Goal: Information Seeking & Learning: Check status

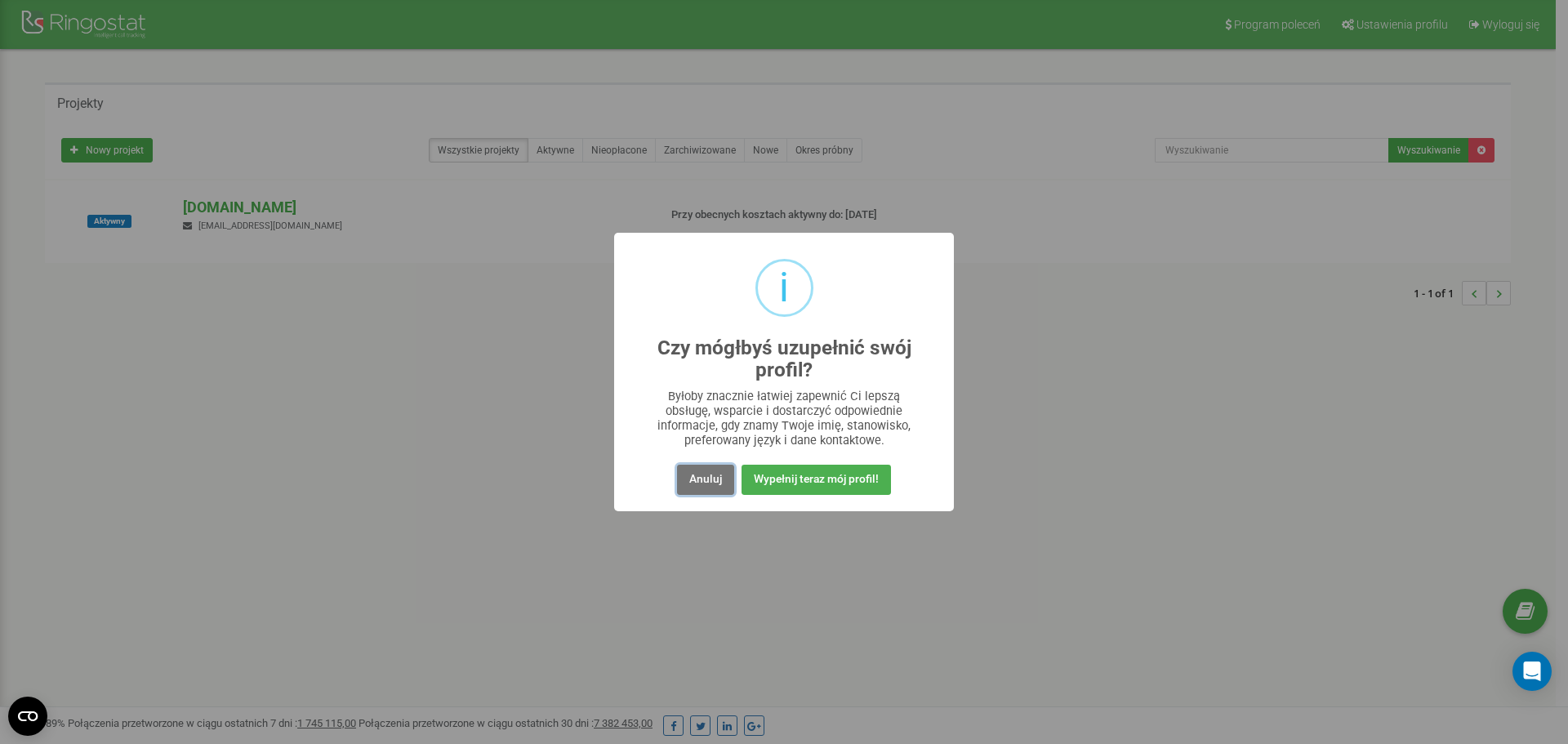
drag, startPoint x: 701, startPoint y: 480, endPoint x: 771, endPoint y: 418, distance: 93.5
click at [771, 420] on div "i Czy mógłbyś uzupełnić swój profil? × Byłoby znacznie łatwiej zapewnić Ci leps…" at bounding box center [784, 372] width 339 height 278
drag, startPoint x: 702, startPoint y: 483, endPoint x: 723, endPoint y: 402, distance: 83.7
click at [703, 483] on button "Anuluj" at bounding box center [705, 479] width 57 height 31
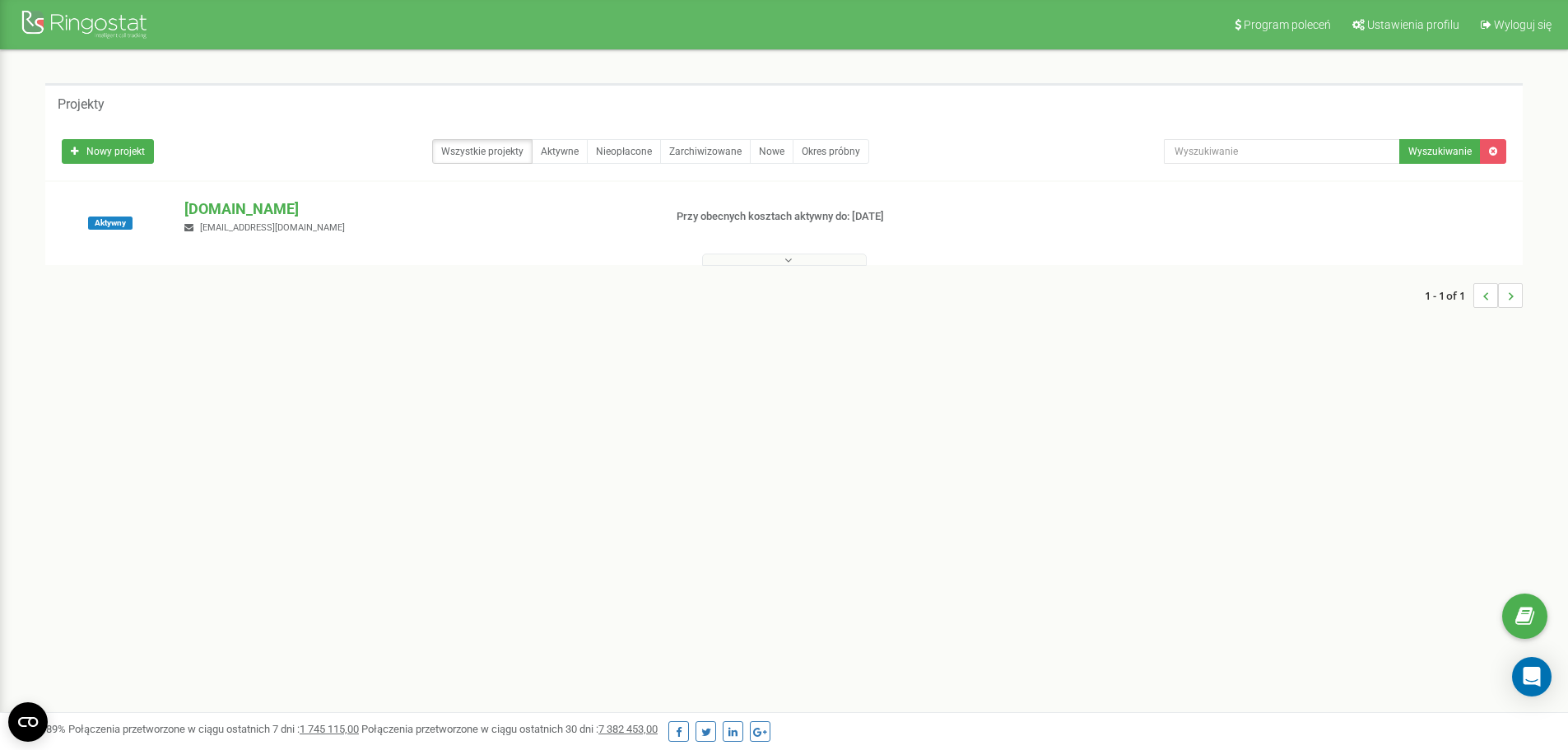
click at [818, 258] on button at bounding box center [784, 260] width 165 height 12
click at [222, 213] on p "[DOMAIN_NAME]" at bounding box center [417, 209] width 465 height 21
click at [226, 204] on p "[DOMAIN_NAME]" at bounding box center [417, 209] width 465 height 21
click at [218, 206] on p "[DOMAIN_NAME]" at bounding box center [417, 209] width 465 height 21
drag, startPoint x: 218, startPoint y: 223, endPoint x: 205, endPoint y: 228, distance: 13.9
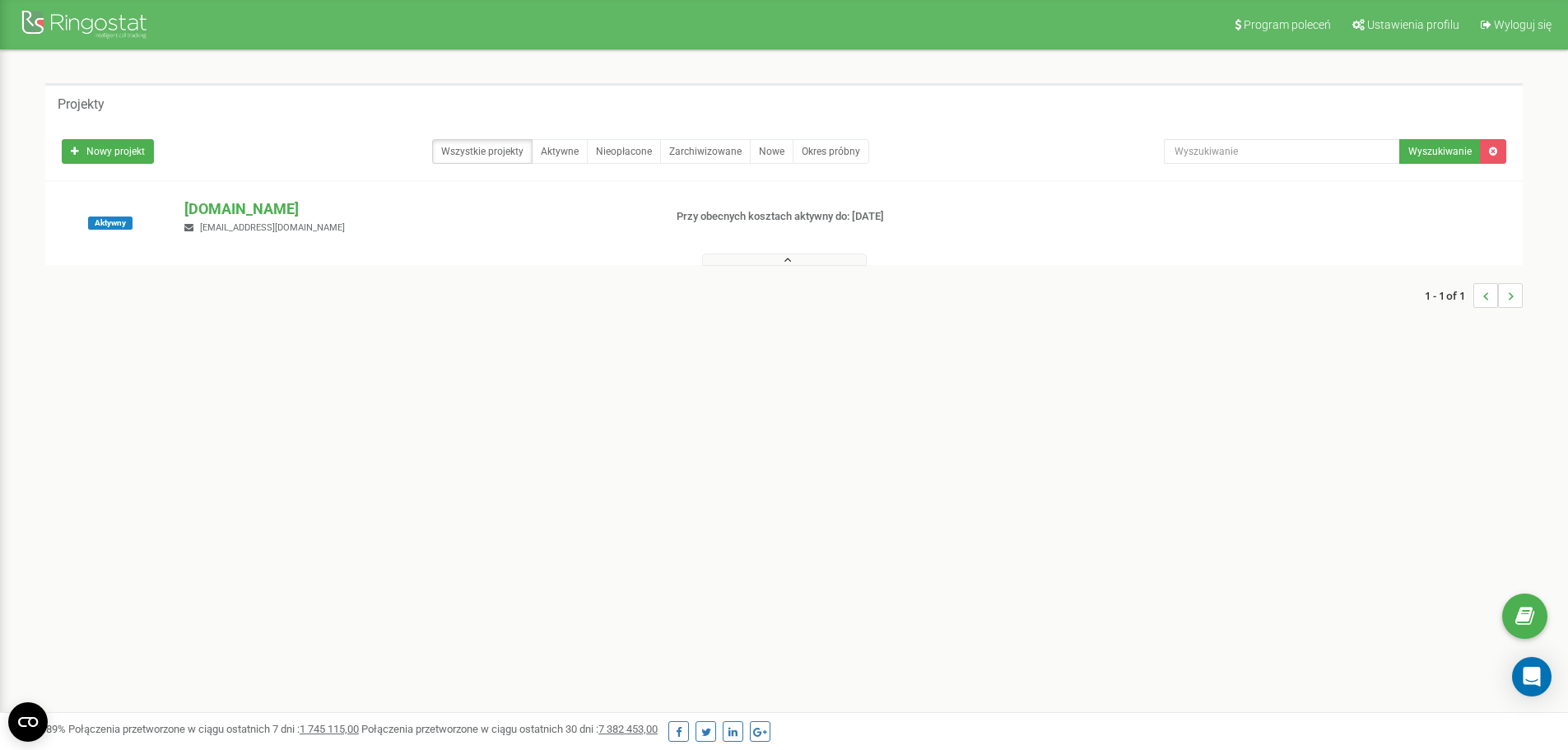
click at [207, 226] on span "tirmet24@tirmet.pl" at bounding box center [272, 227] width 145 height 11
click at [230, 205] on p "[DOMAIN_NAME]" at bounding box center [417, 209] width 465 height 21
click at [812, 256] on div at bounding box center [784, 256] width 1469 height 17
click at [806, 265] on button at bounding box center [784, 260] width 165 height 12
click at [193, 206] on p "[DOMAIN_NAME]" at bounding box center [417, 209] width 465 height 21
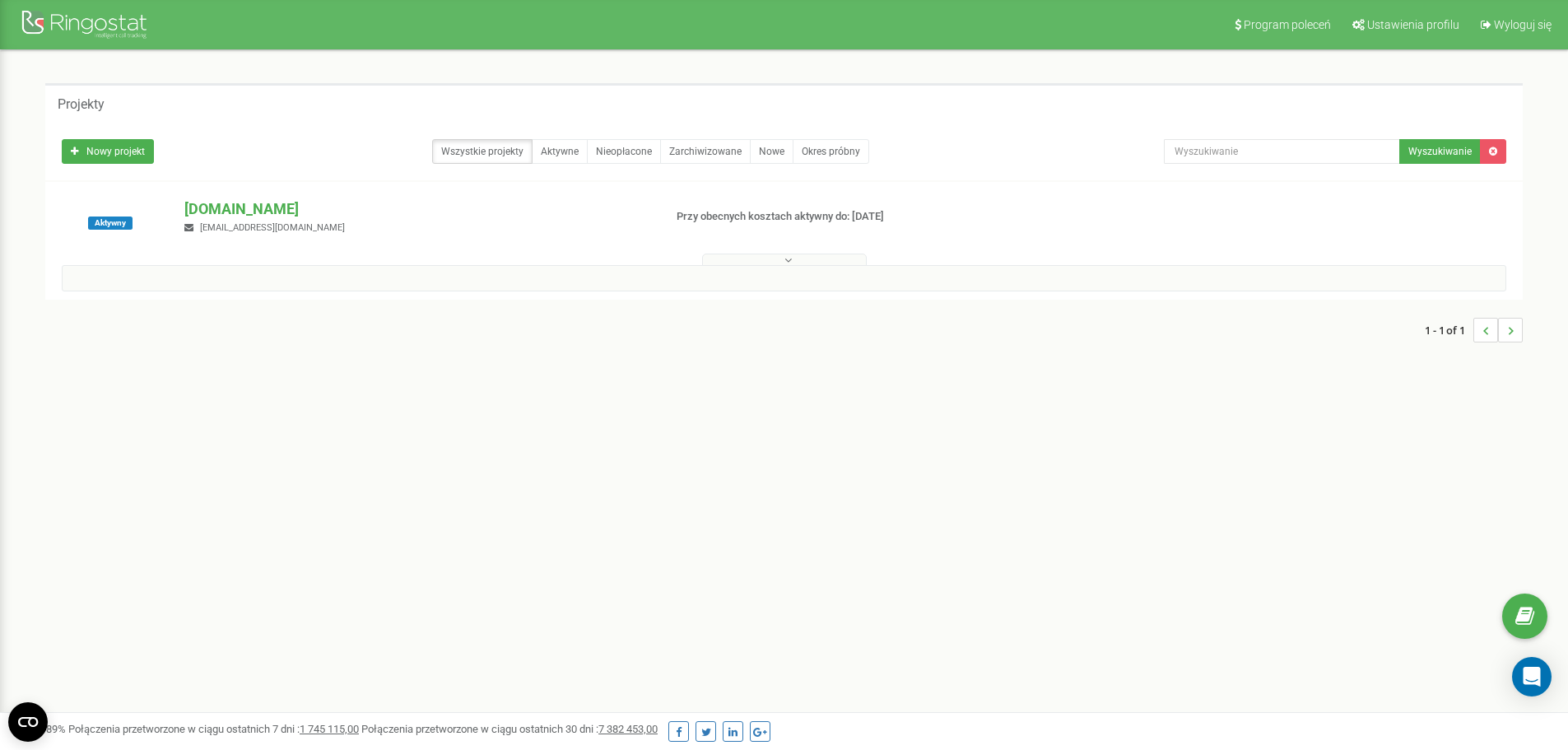
click at [146, 273] on div at bounding box center [784, 278] width 1445 height 26
click at [832, 255] on button at bounding box center [784, 260] width 165 height 12
drag, startPoint x: 835, startPoint y: 263, endPoint x: 827, endPoint y: 267, distance: 8.9
click at [833, 264] on button at bounding box center [784, 260] width 165 height 12
drag, startPoint x: 667, startPoint y: 285, endPoint x: 584, endPoint y: 283, distance: 83.0
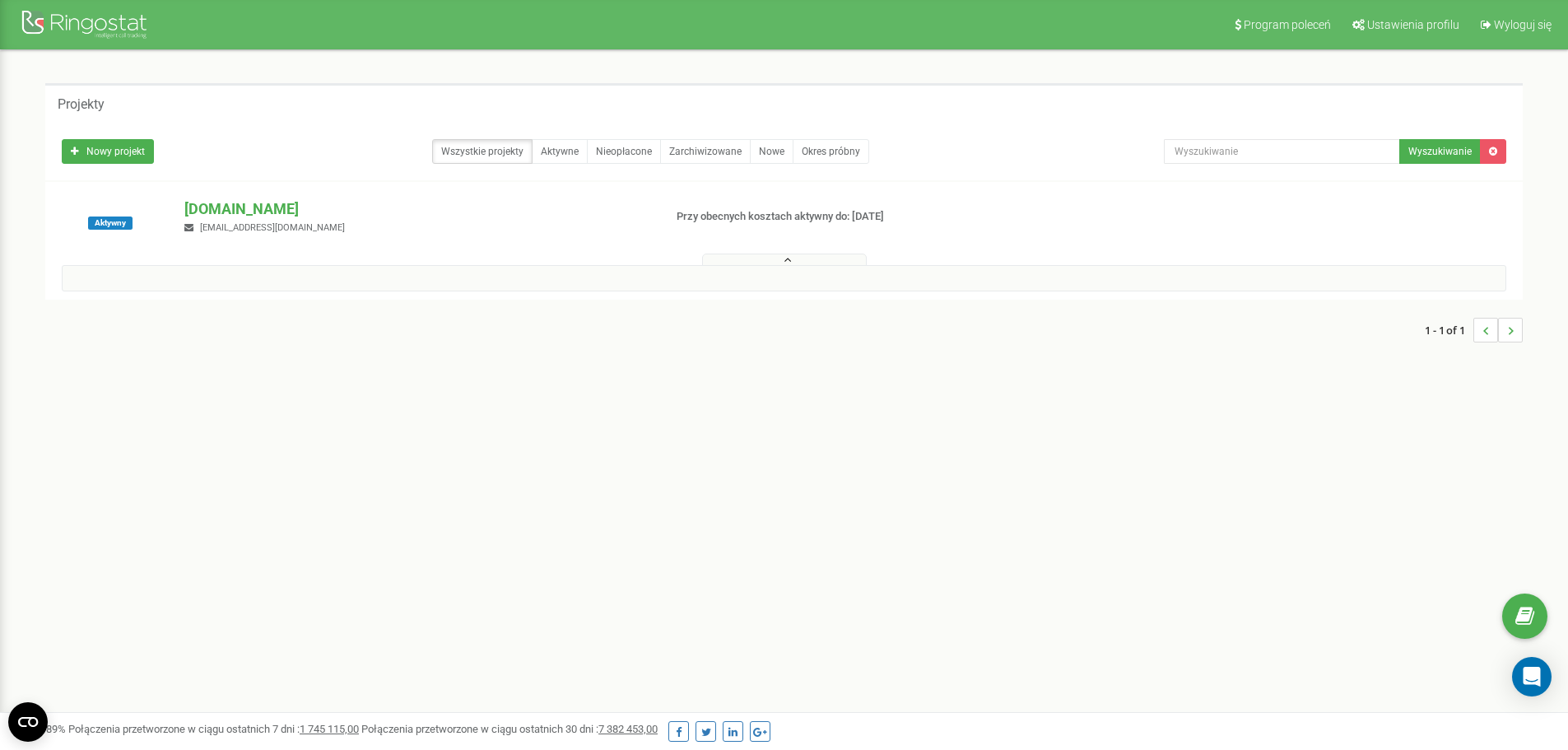
click at [644, 286] on div at bounding box center [784, 278] width 1445 height 26
drag, startPoint x: 584, startPoint y: 283, endPoint x: 985, endPoint y: 293, distance: 401.1
click at [596, 286] on div at bounding box center [784, 278] width 1445 height 26
click at [568, 152] on link "Aktywne" at bounding box center [559, 152] width 56 height 25
click at [235, 207] on p "[DOMAIN_NAME]" at bounding box center [417, 209] width 465 height 21
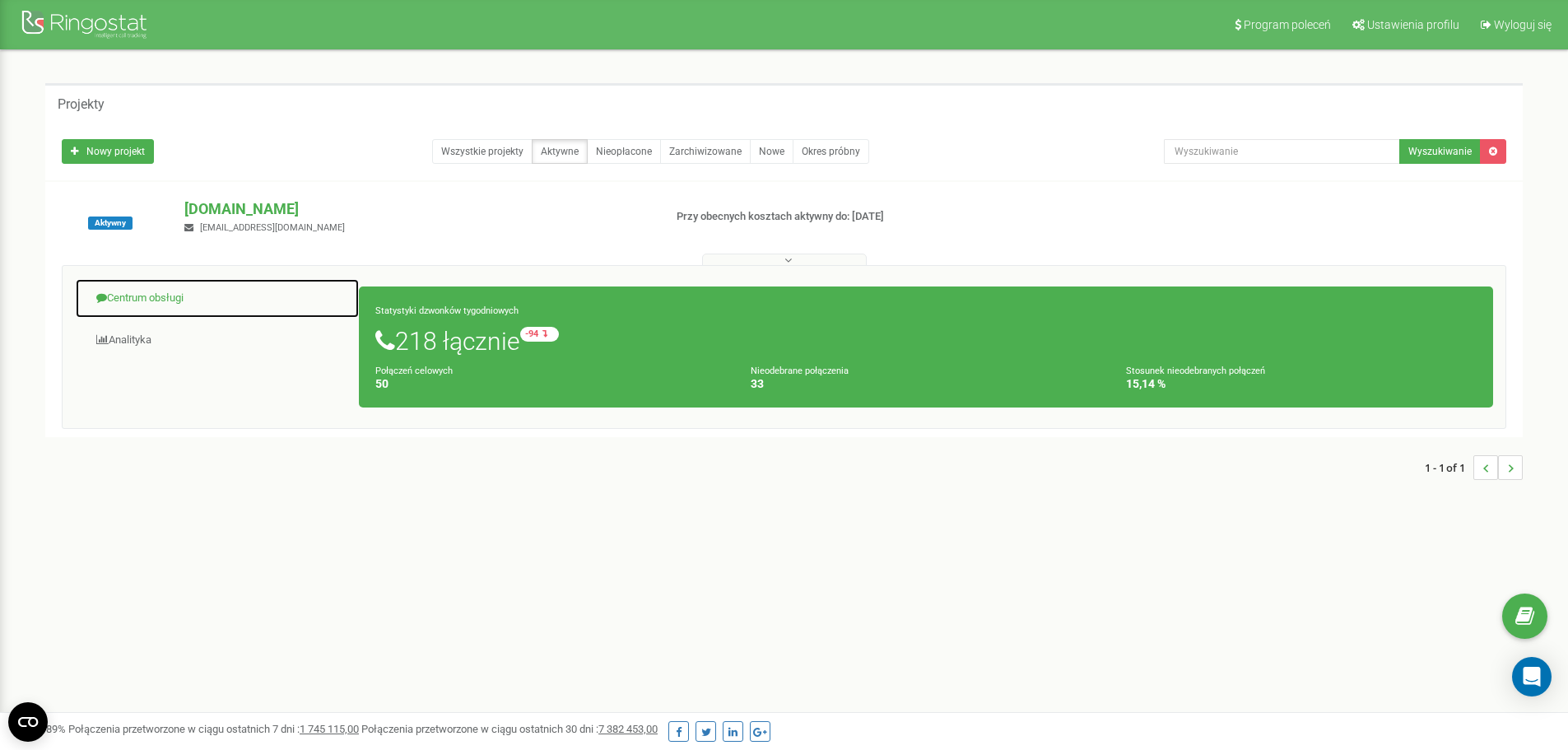
click at [163, 299] on link "Centrum obsługi" at bounding box center [217, 299] width 285 height 41
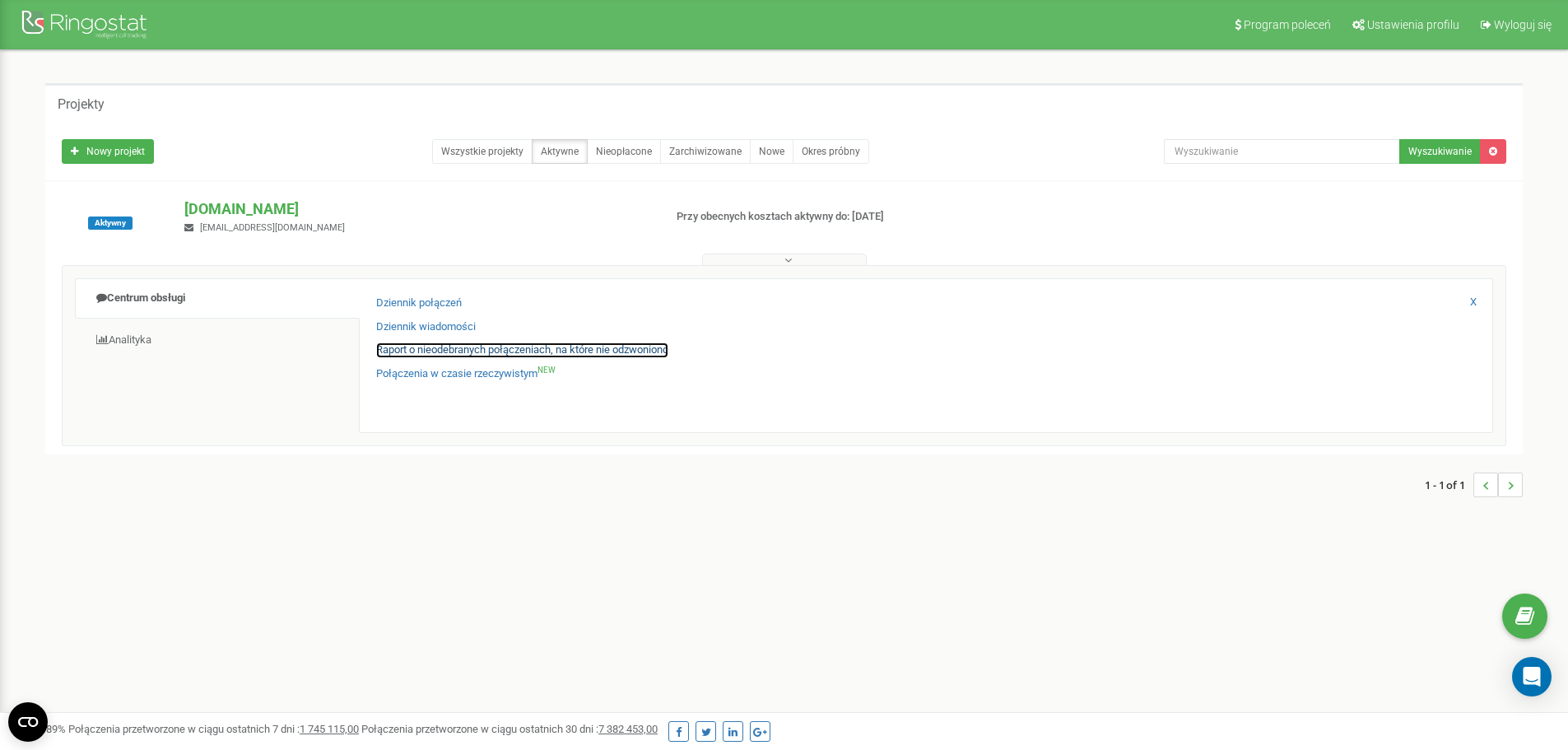
click at [451, 348] on link "Raport o nieodebranych połączeniach, na które nie odzwoniono" at bounding box center [522, 350] width 292 height 16
click at [549, 348] on link "Raport o nieodebranych połączeniach, na które nie odzwoniono" at bounding box center [522, 350] width 292 height 16
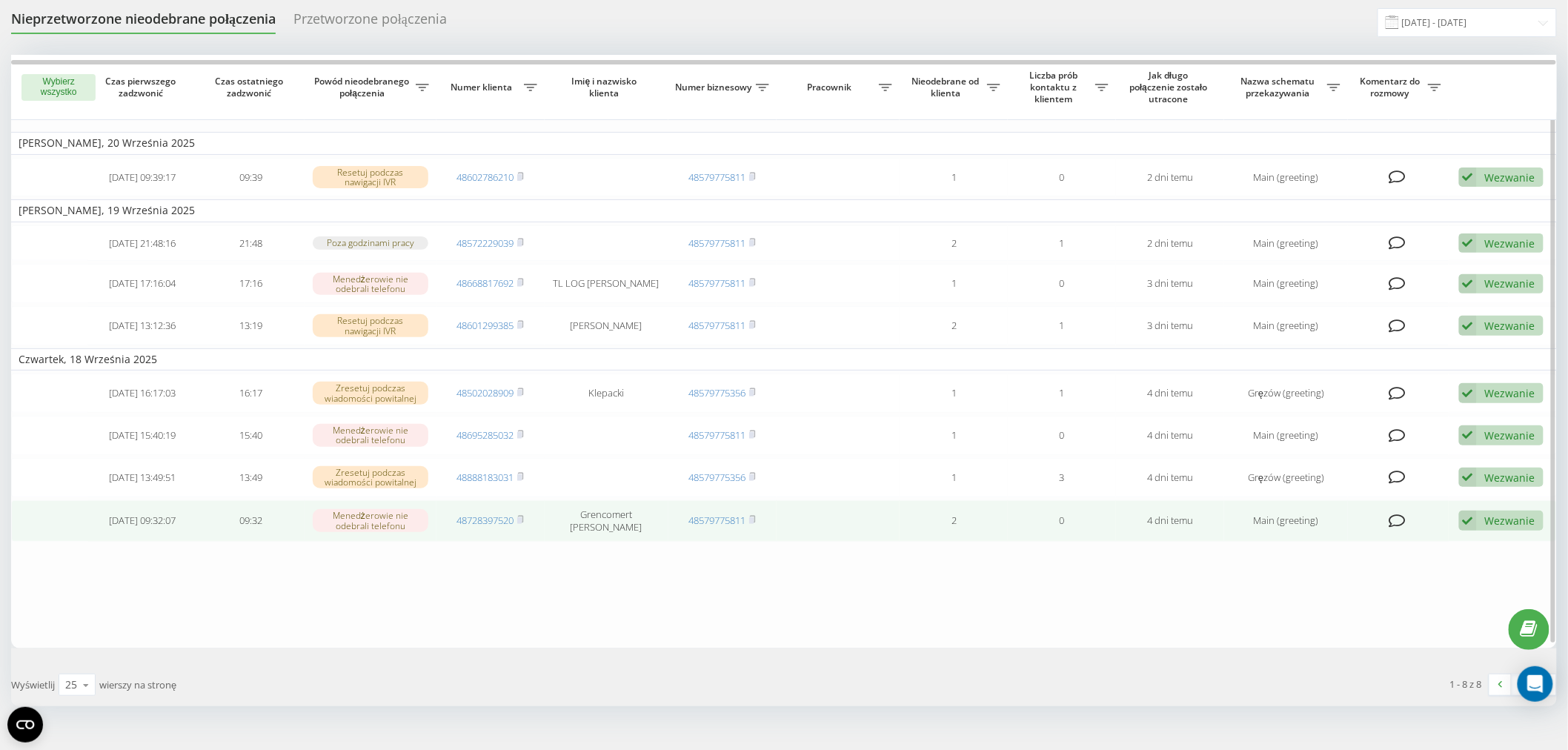
scroll to position [70, 0]
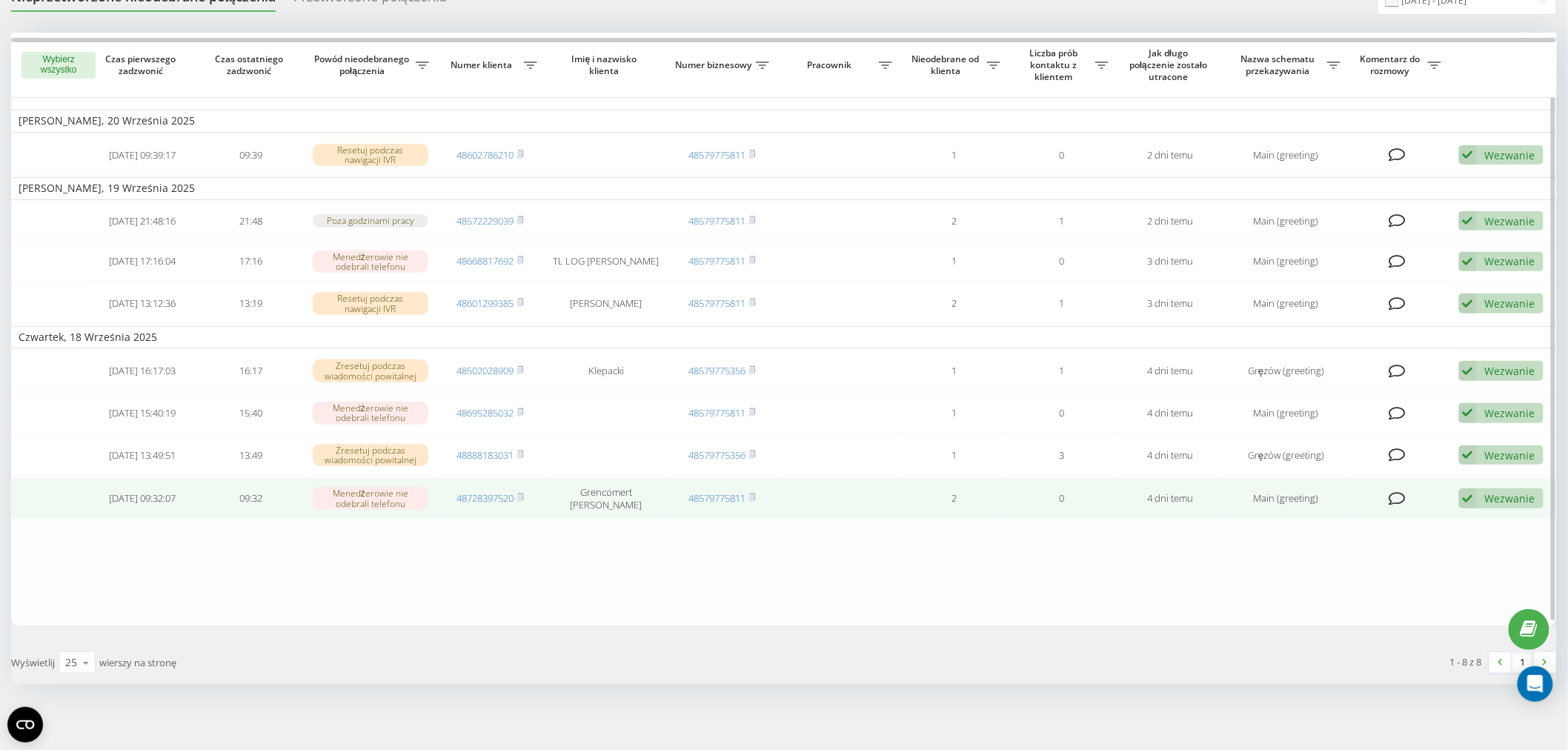
click at [1529, 491] on div "Wezwanie" at bounding box center [1509, 498] width 50 height 14
click at [1277, 536] on div "Skontaktowano się z klientem za pomocą innego kanału" at bounding box center [1393, 549] width 298 height 27
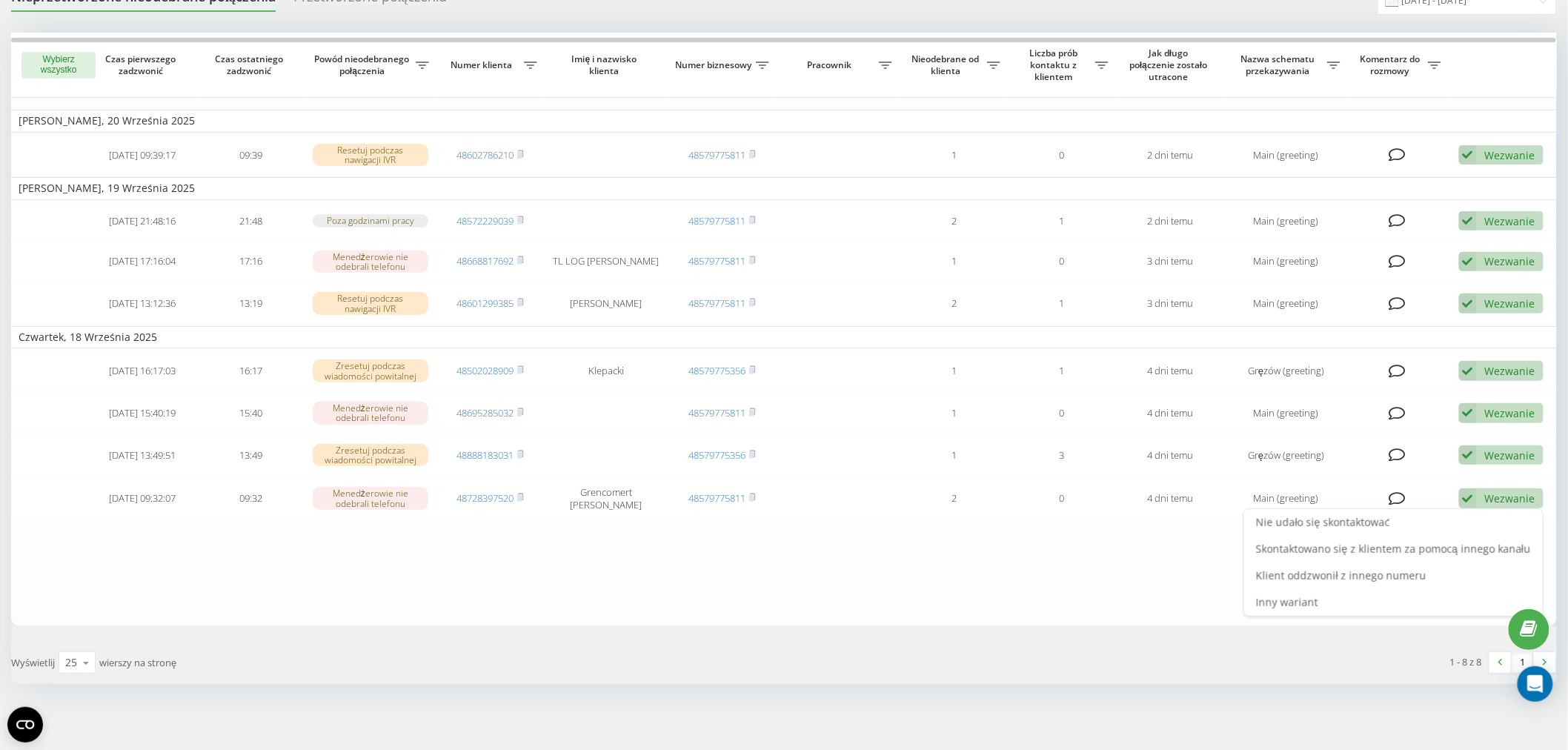
scroll to position [0, 0]
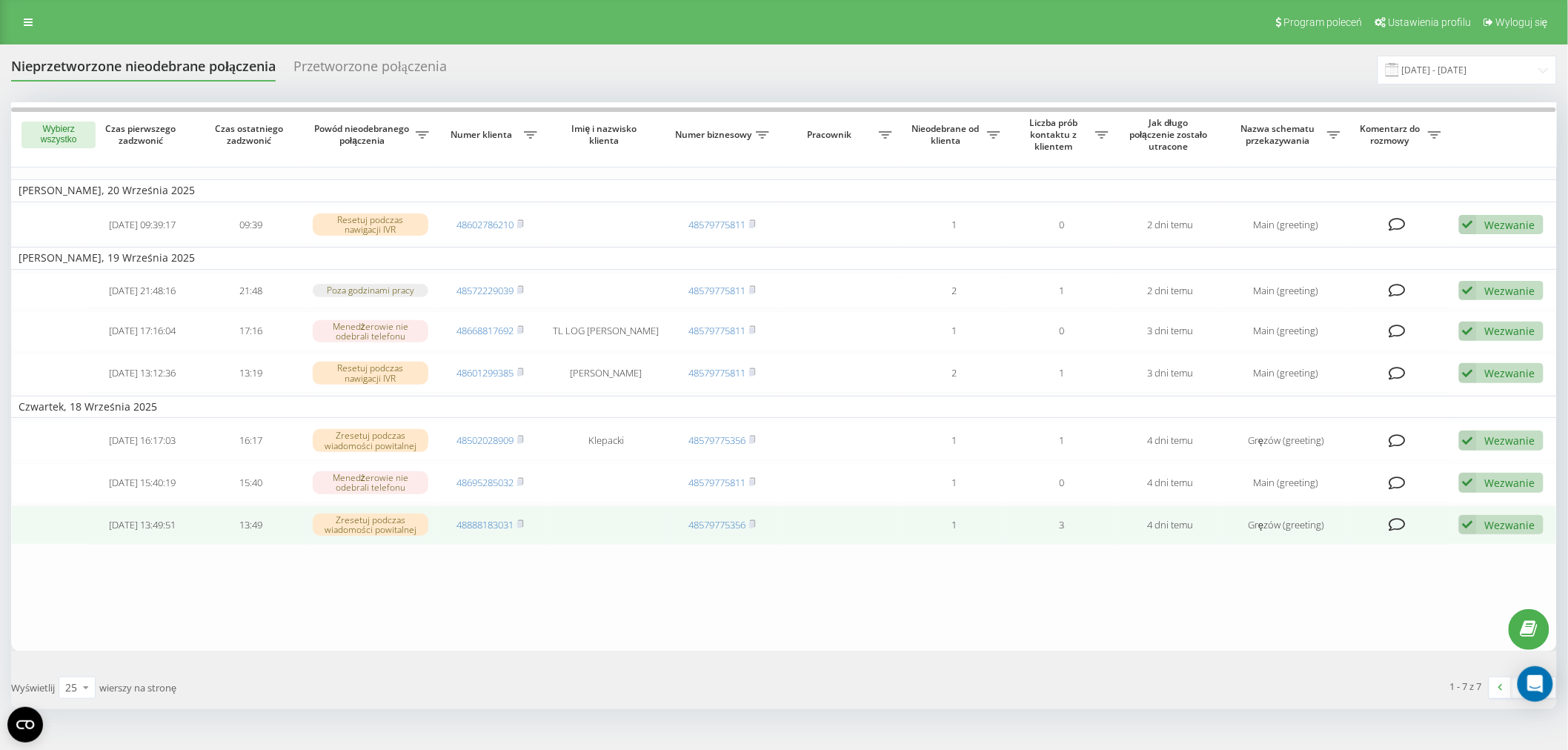
drag, startPoint x: 1528, startPoint y: 521, endPoint x: 1486, endPoint y: 535, distance: 44.3
click at [1528, 521] on div "Wezwanie" at bounding box center [1509, 525] width 50 height 14
click at [1426, 574] on span "Skontaktowano się z klientem za pomocą innego kanału" at bounding box center [1393, 575] width 275 height 14
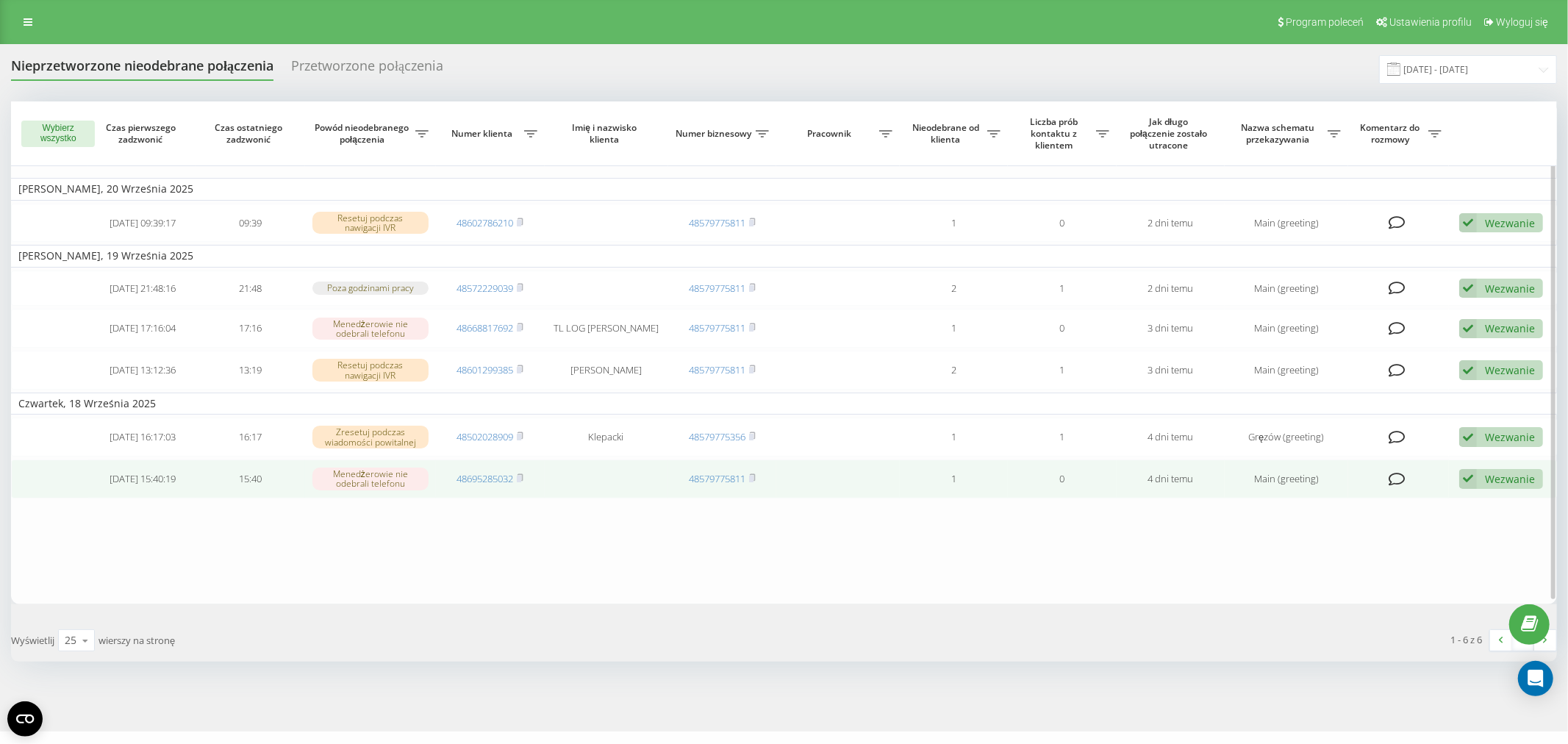
click at [1486, 469] on div "Wezwanie Nie udało się skontaktować Skontaktowano się z klientem za pomocą inne…" at bounding box center [1501, 479] width 83 height 20
click at [1431, 531] on span "Skontaktowano się z klientem za pomocą innego kanału" at bounding box center [1394, 529] width 272 height 14
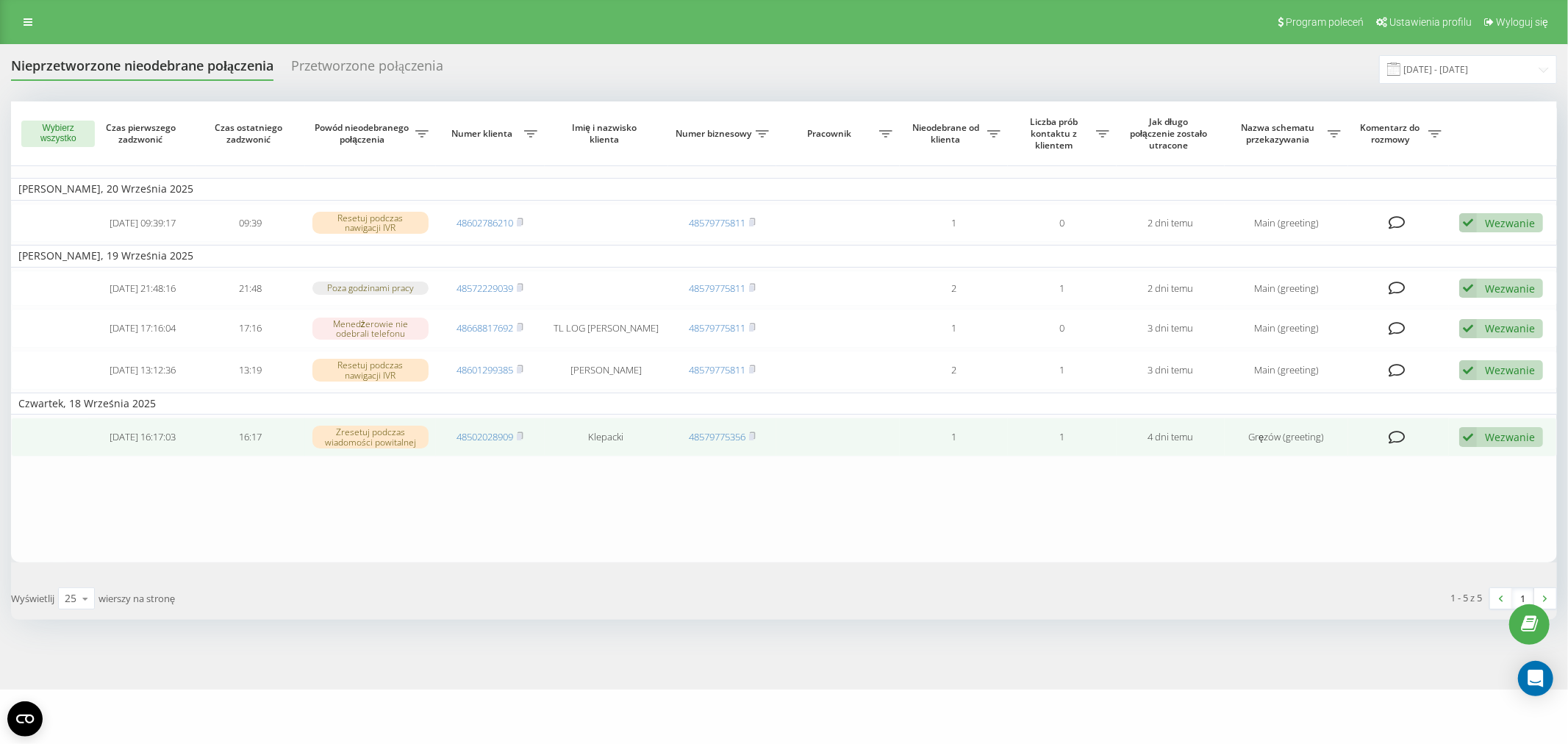
click at [1507, 437] on div "Wezwanie" at bounding box center [1509, 437] width 50 height 14
click at [1472, 480] on span "Skontaktowano się z klientem za pomocą innego kanału" at bounding box center [1394, 487] width 272 height 14
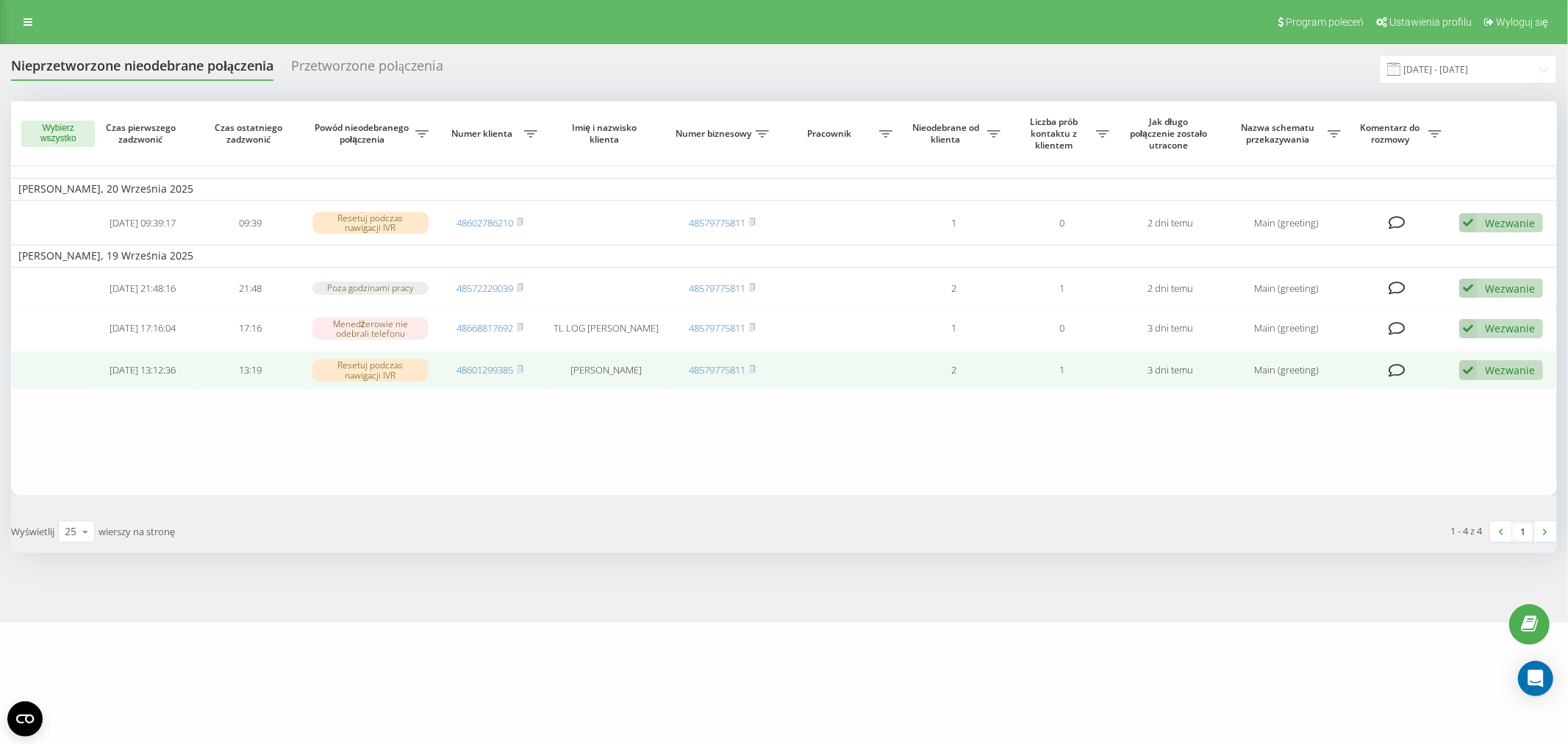
click at [1496, 377] on div "Wezwanie Nie udało się skontaktować Skontaktowano się z klientem za pomocą inne…" at bounding box center [1501, 370] width 83 height 20
click at [1420, 413] on span "Skontaktowano się z klientem za pomocą innego kanału" at bounding box center [1394, 420] width 272 height 14
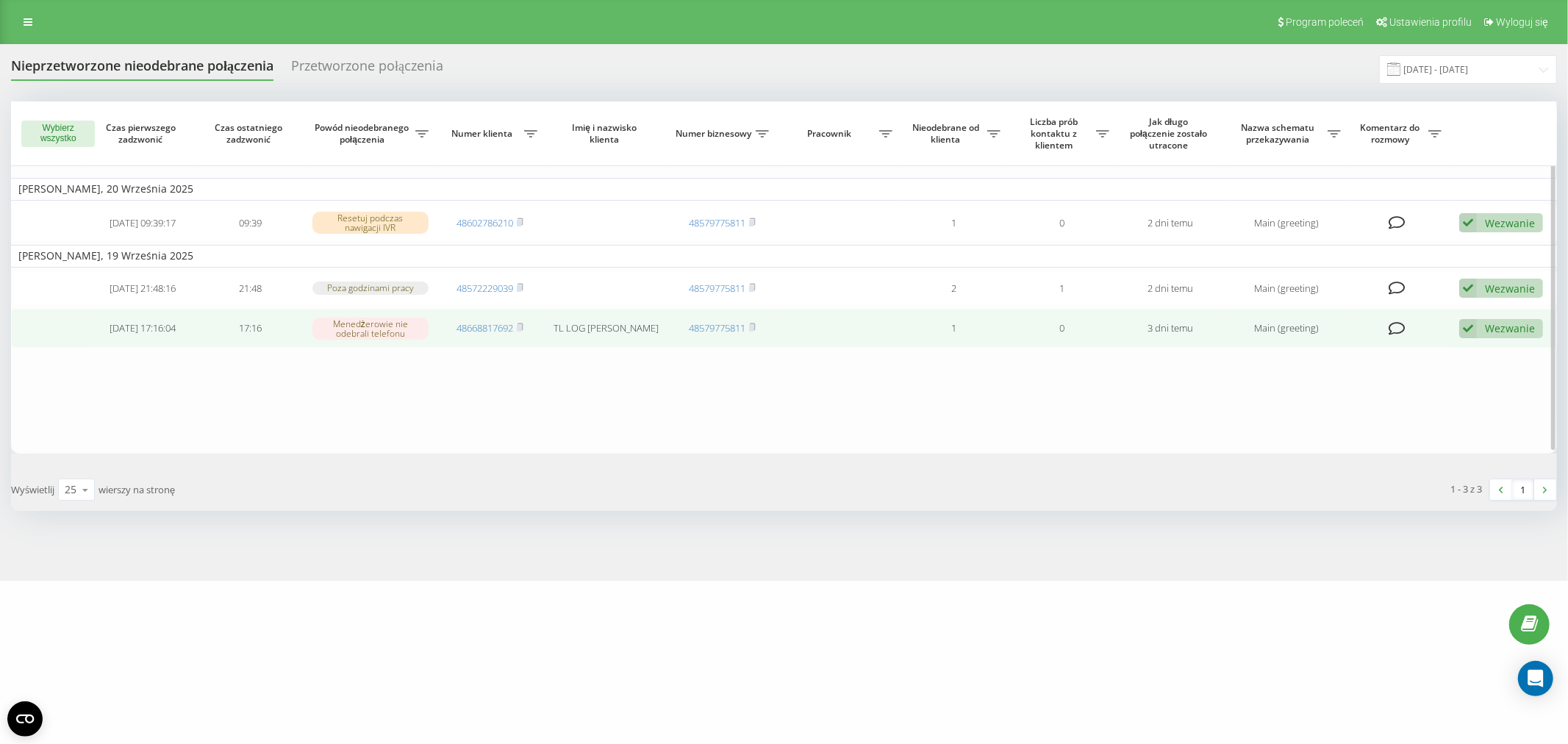
click at [1513, 325] on div "Wezwanie" at bounding box center [1509, 328] width 50 height 14
click at [1389, 379] on span "Skontaktowano się z klientem za pomocą innego kanału" at bounding box center [1394, 379] width 272 height 14
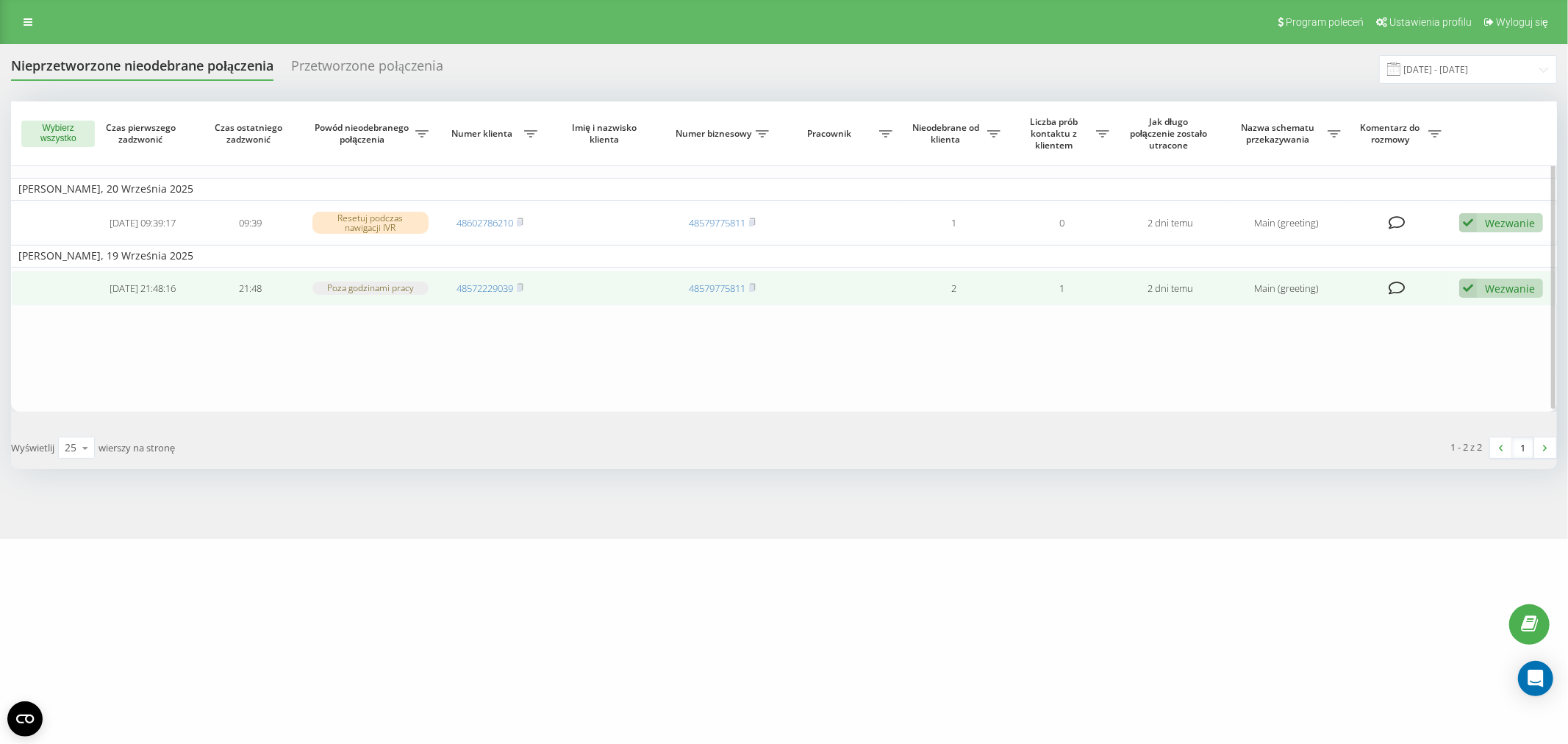
drag, startPoint x: 1525, startPoint y: 292, endPoint x: 1500, endPoint y: 309, distance: 30.2
click at [1525, 292] on div "Wezwanie" at bounding box center [1509, 289] width 50 height 14
click at [1461, 339] on span "Skontaktowano się z klientem za pomocą innego kanału" at bounding box center [1394, 338] width 272 height 14
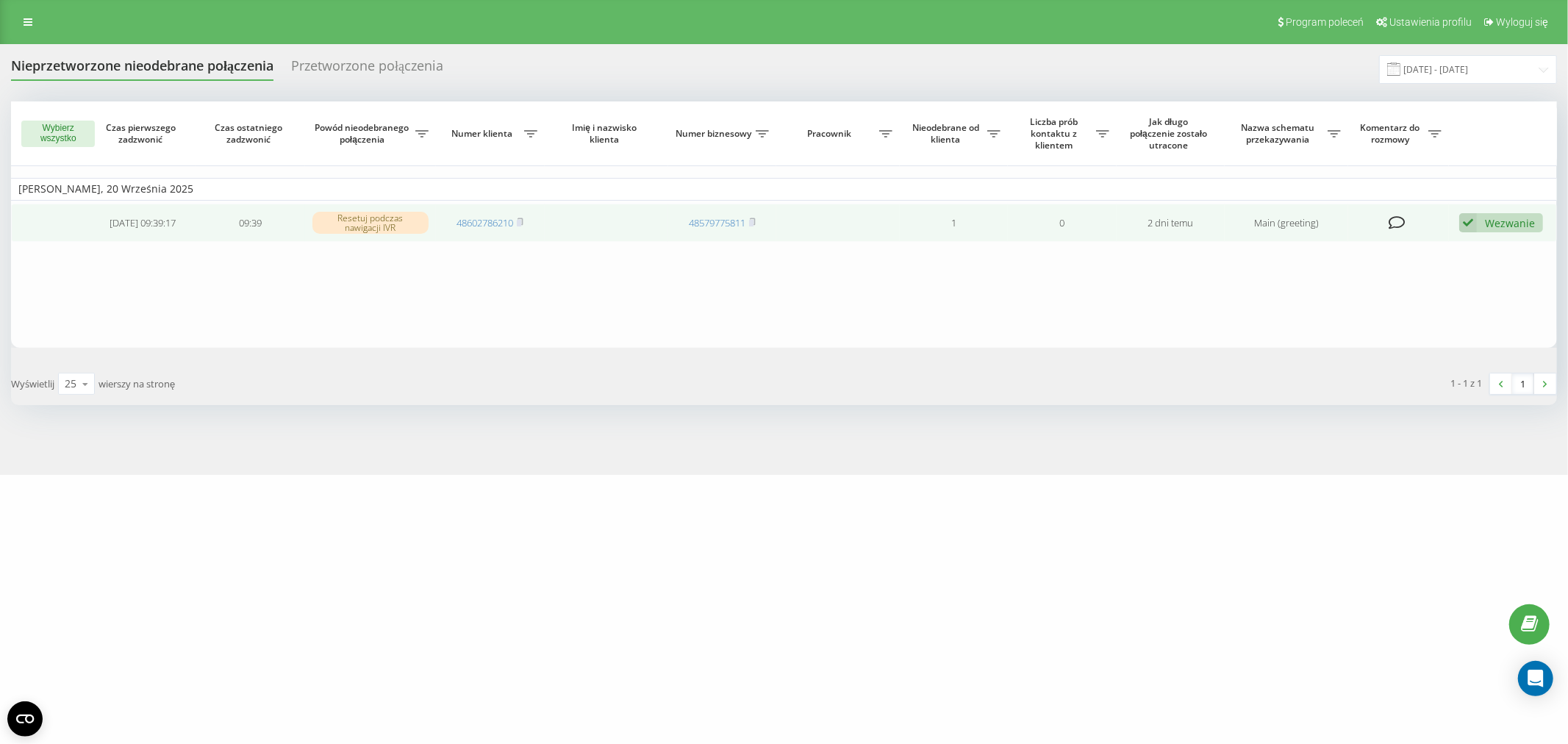
click at [1492, 224] on div "Wezwanie" at bounding box center [1509, 224] width 50 height 14
click at [1453, 268] on span "Skontaktowano się z klientem za pomocą innego kanału" at bounding box center [1394, 272] width 272 height 14
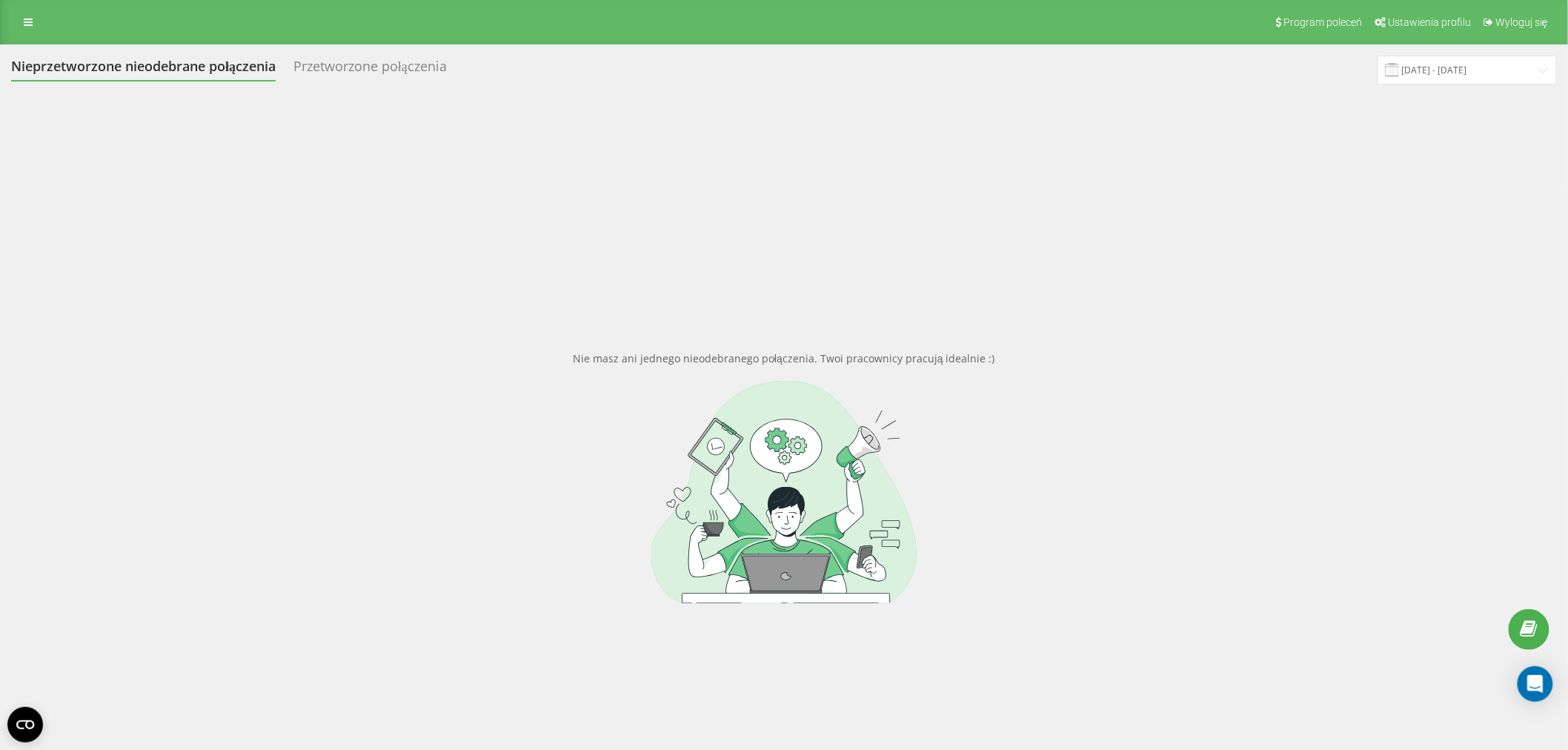
drag, startPoint x: 352, startPoint y: 72, endPoint x: 302, endPoint y: 84, distance: 51.4
click at [350, 74] on div "Przetworzone połączenia" at bounding box center [370, 70] width 153 height 23
